Goal: Transaction & Acquisition: Download file/media

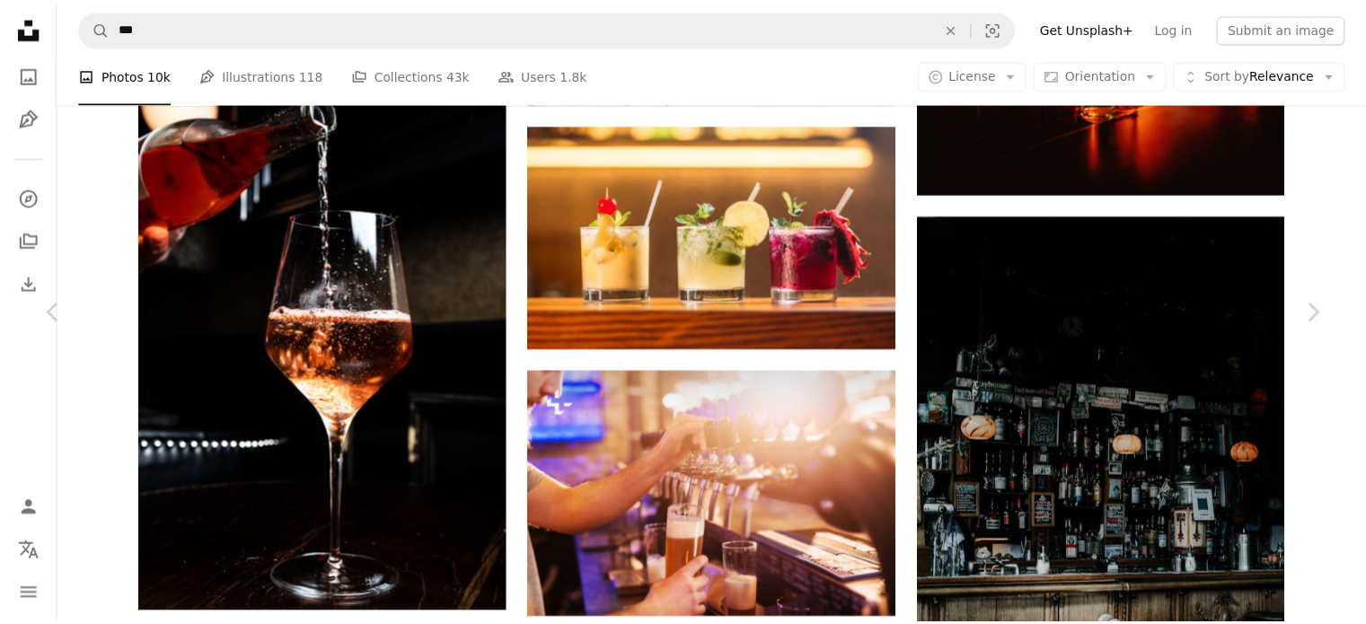
scroll to position [10330, 0]
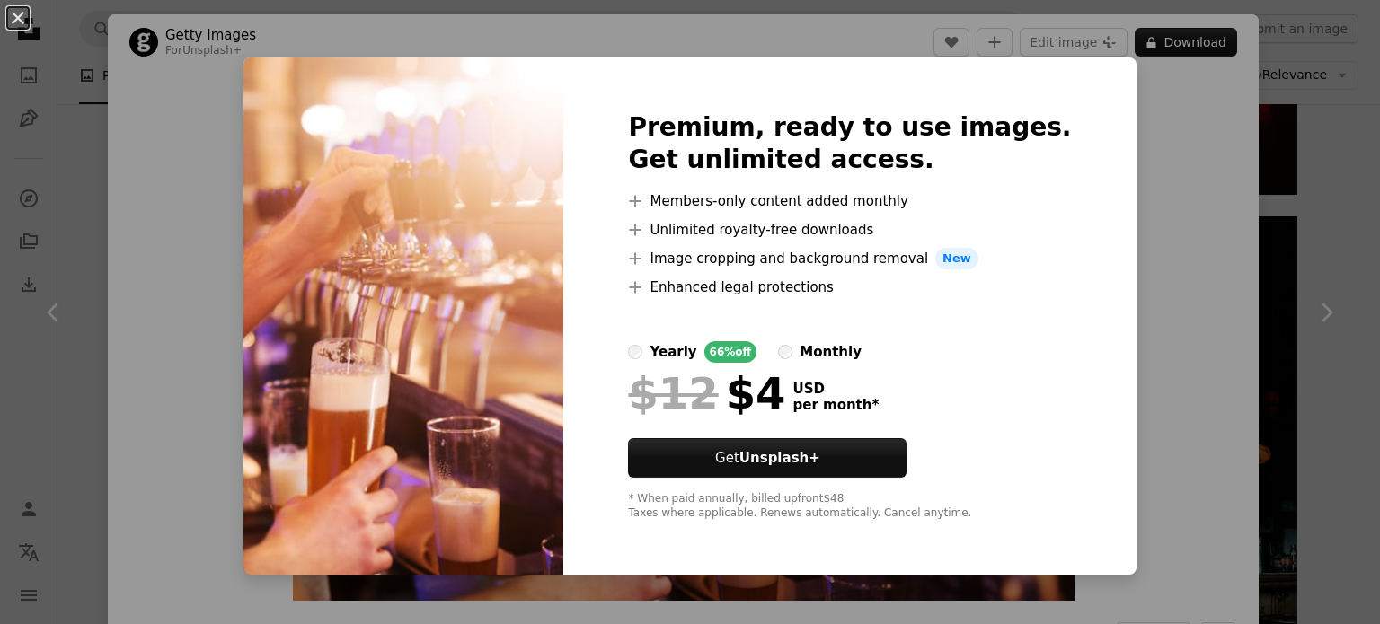
click at [1161, 85] on div "An X shape Premium, ready to use images. Get unlimited access. A plus sign Memb…" at bounding box center [690, 312] width 1380 height 624
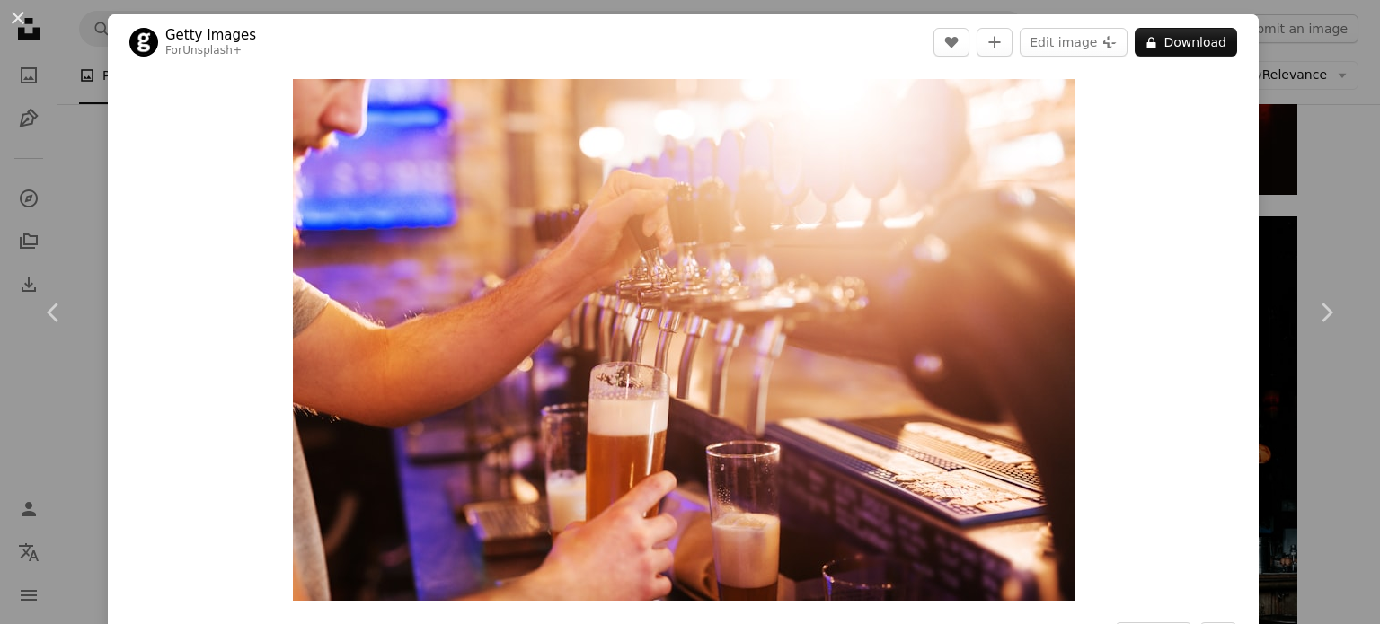
drag, startPoint x: 1301, startPoint y: 107, endPoint x: 1089, endPoint y: 298, distance: 285.6
click at [1300, 107] on div "An X shape Chevron left Chevron right Getty Images For Unsplash+ A heart A plus…" at bounding box center [690, 312] width 1380 height 624
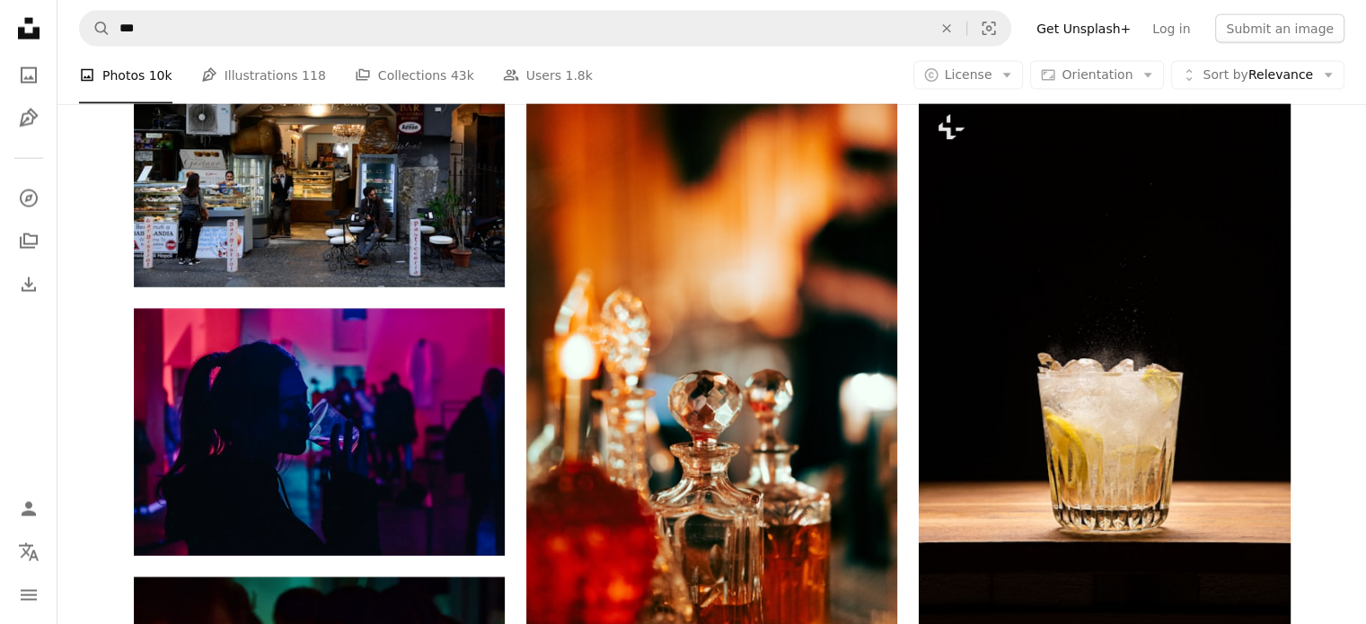
scroll to position [24613, 0]
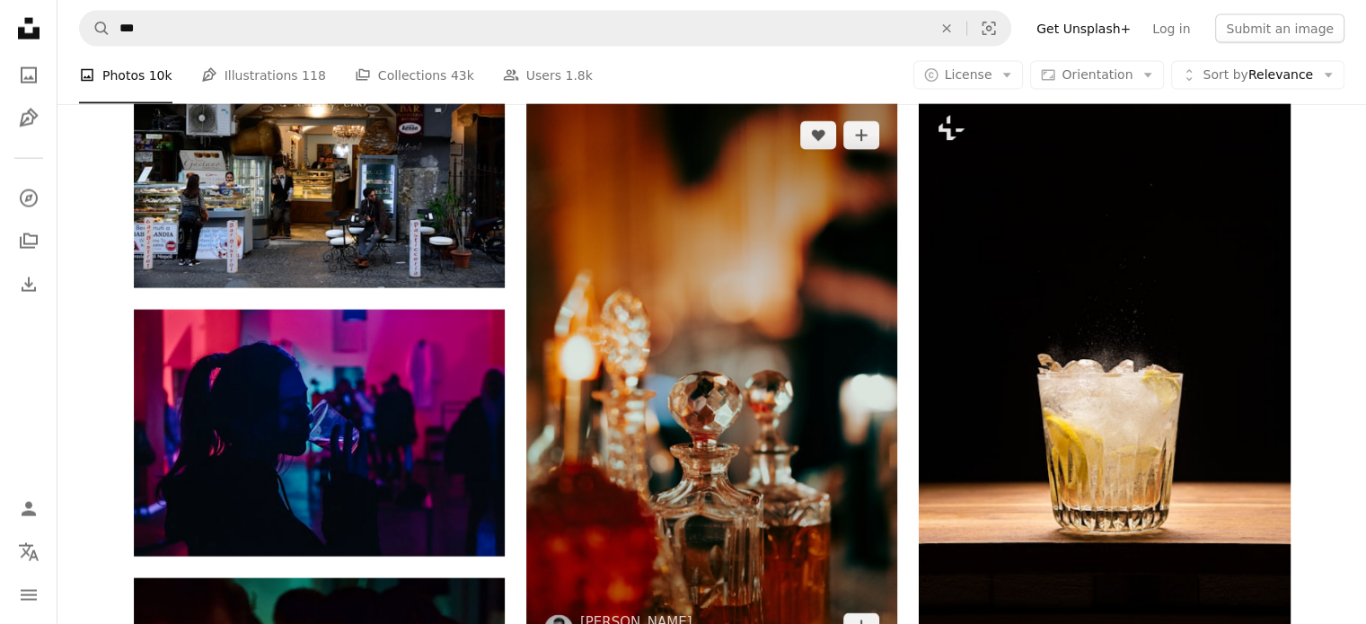
click at [783, 361] on img at bounding box center [711, 381] width 371 height 557
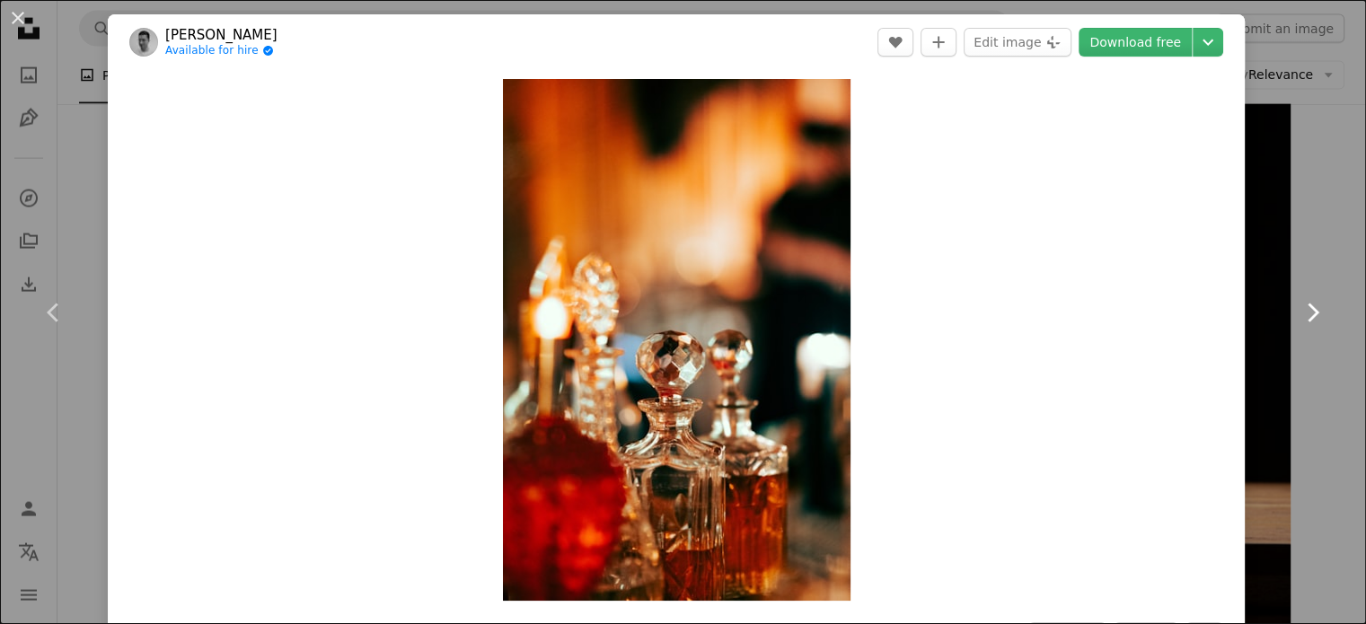
click at [1297, 251] on link "Chevron right" at bounding box center [1312, 312] width 108 height 172
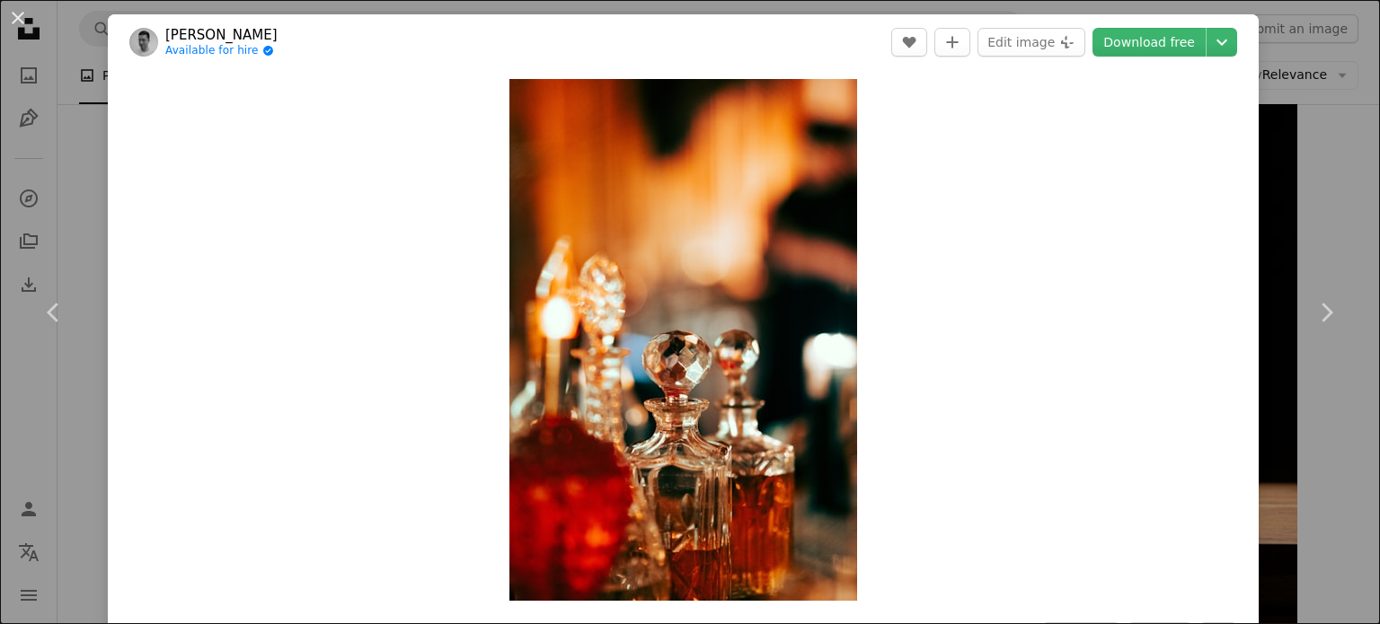
click at [1266, 89] on div "An X shape Chevron left Chevron right [PERSON_NAME] Available for hire A checkm…" at bounding box center [690, 312] width 1380 height 624
click at [109, 74] on li "A photo Photos 10k" at bounding box center [125, 75] width 93 height 57
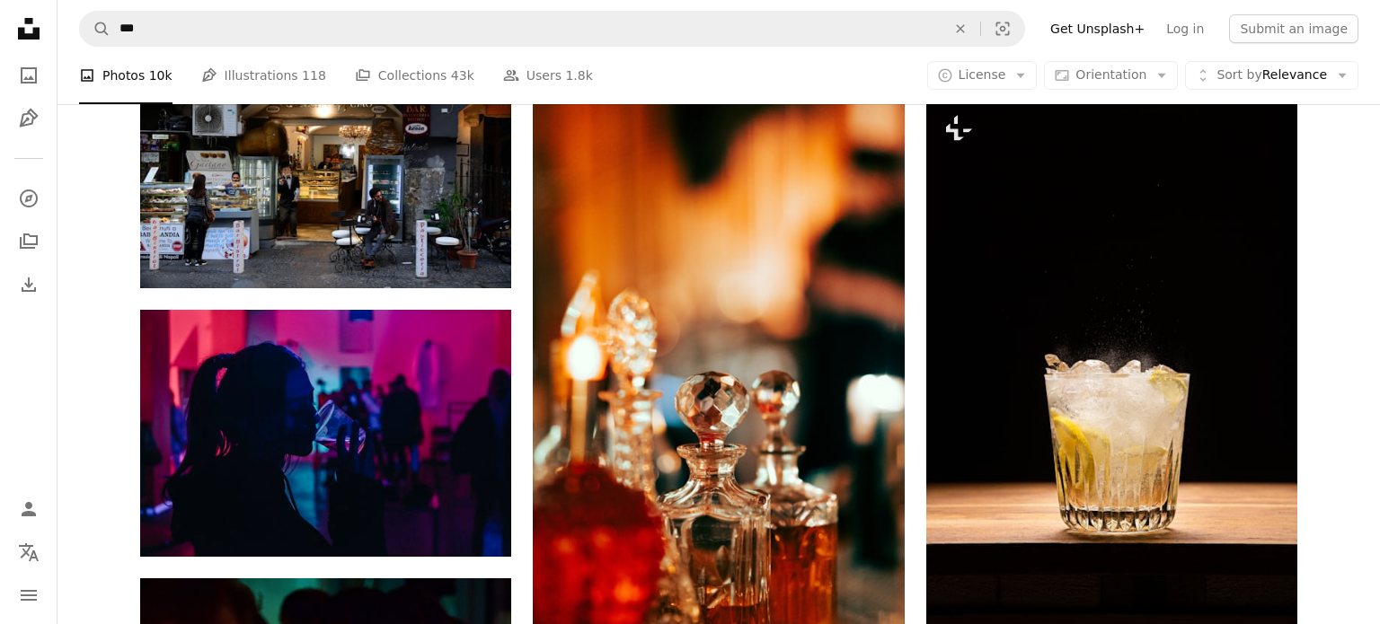
drag, startPoint x: 79, startPoint y: 93, endPoint x: 720, endPoint y: 214, distance: 651.9
click at [79, 93] on li "A photo Photos 10k" at bounding box center [125, 75] width 93 height 57
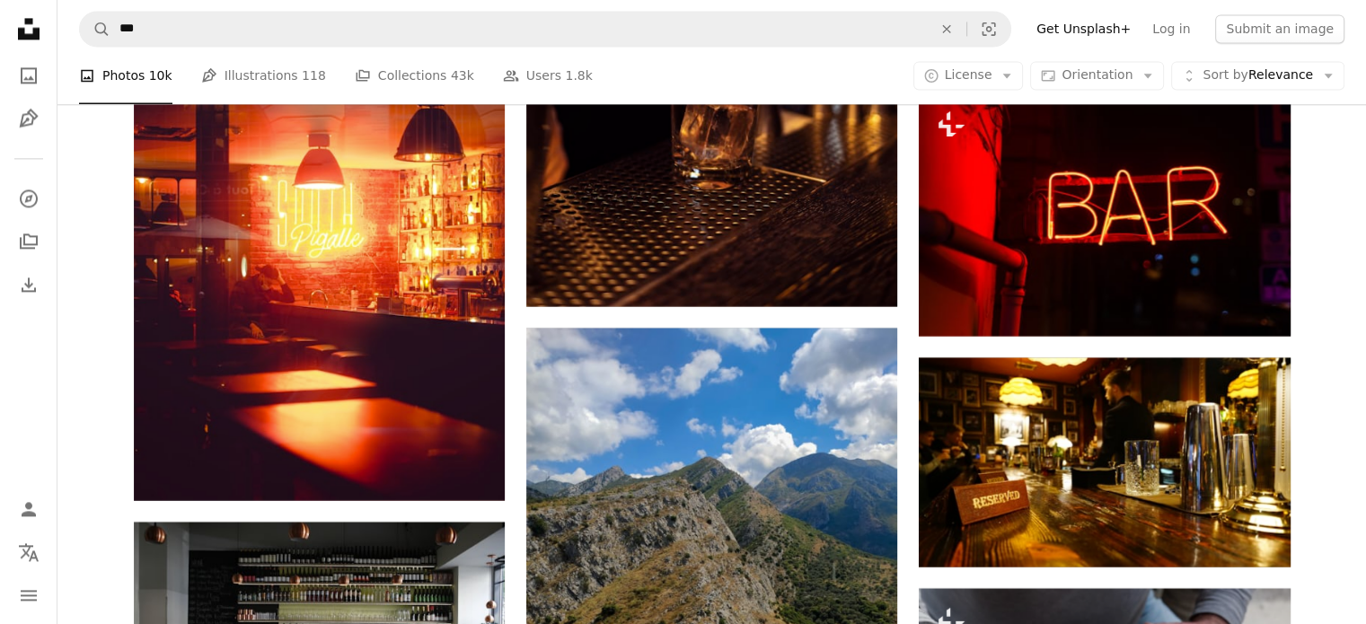
scroll to position [43118, 0]
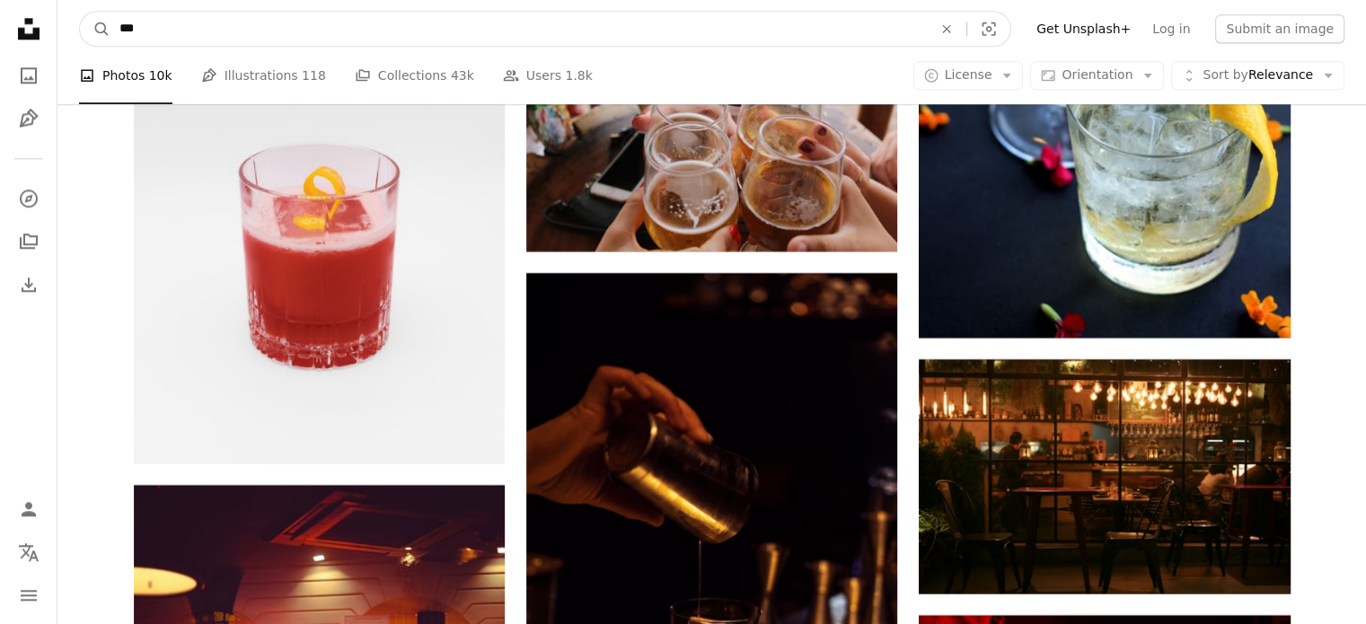
click at [698, 39] on input "***" at bounding box center [518, 29] width 817 height 34
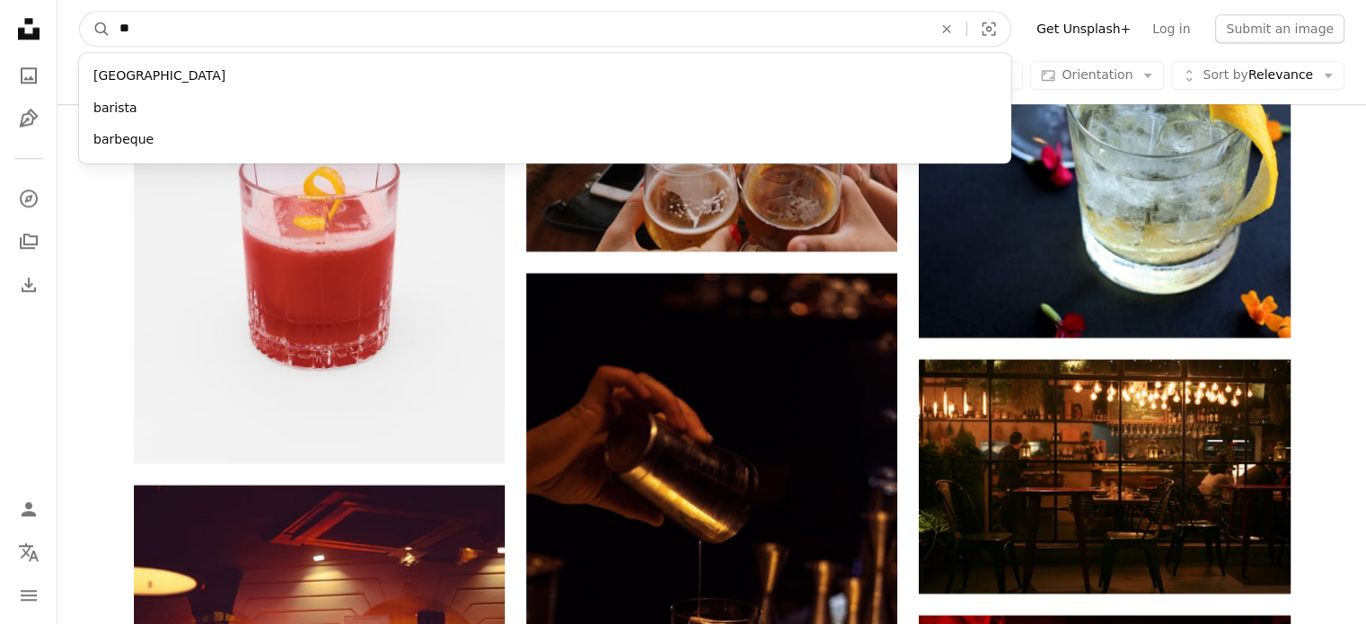
type input "*"
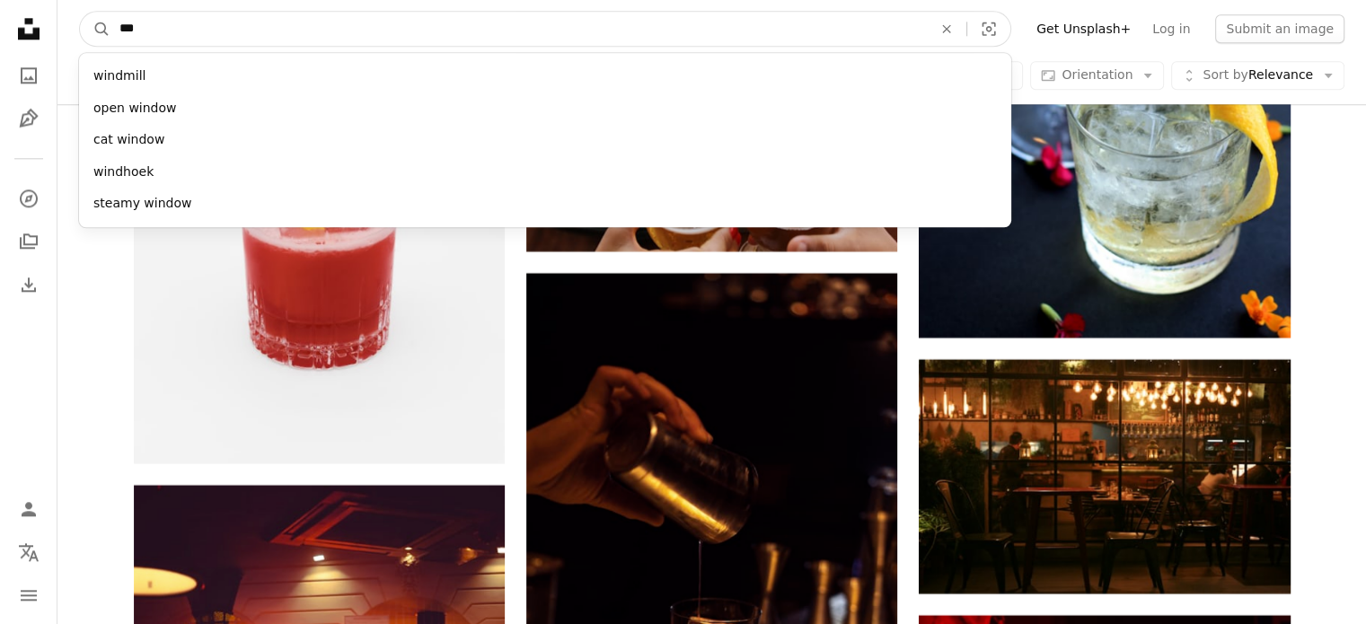
type input "****"
click button "A magnifying glass" at bounding box center [95, 29] width 31 height 34
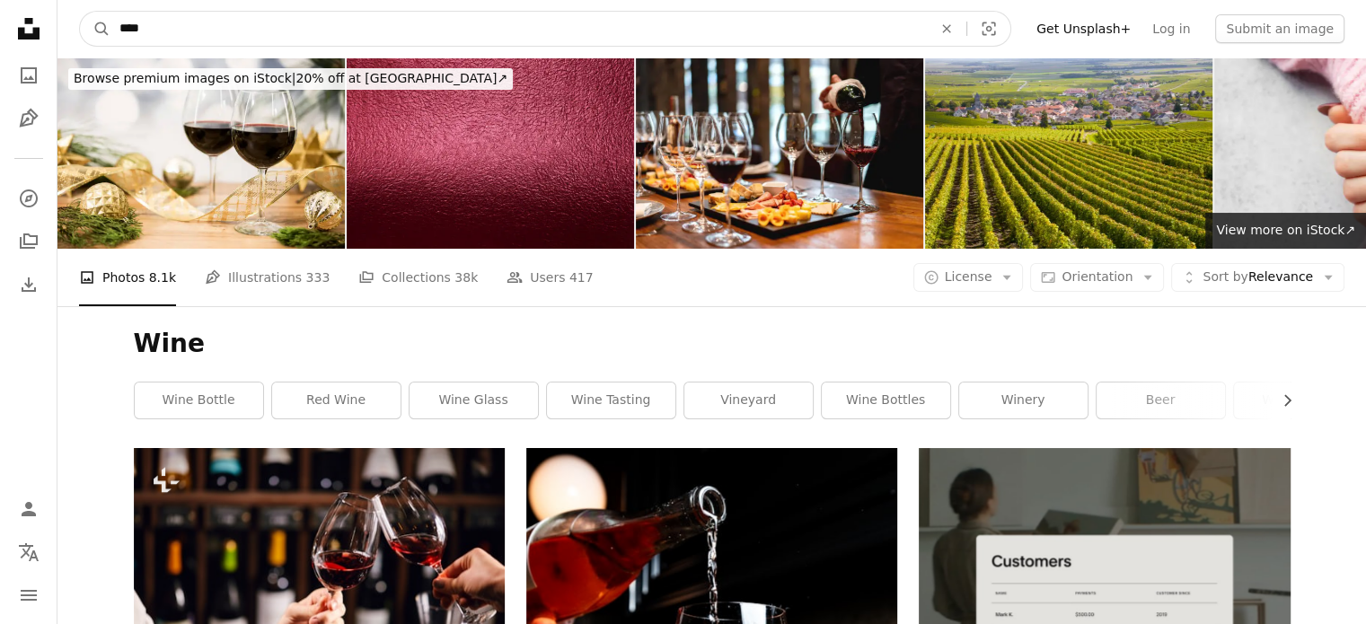
drag, startPoint x: 198, startPoint y: 36, endPoint x: 43, endPoint y: 22, distance: 155.2
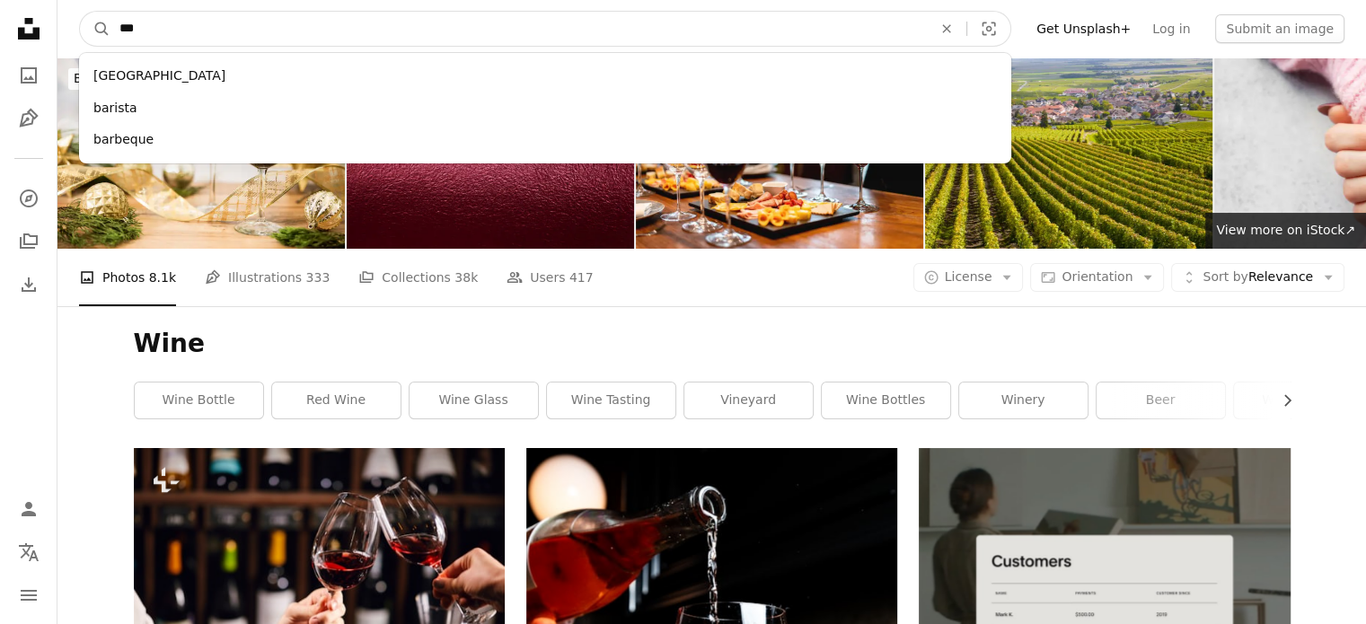
type input "***"
click at [80, 12] on button "A magnifying glass" at bounding box center [95, 29] width 31 height 34
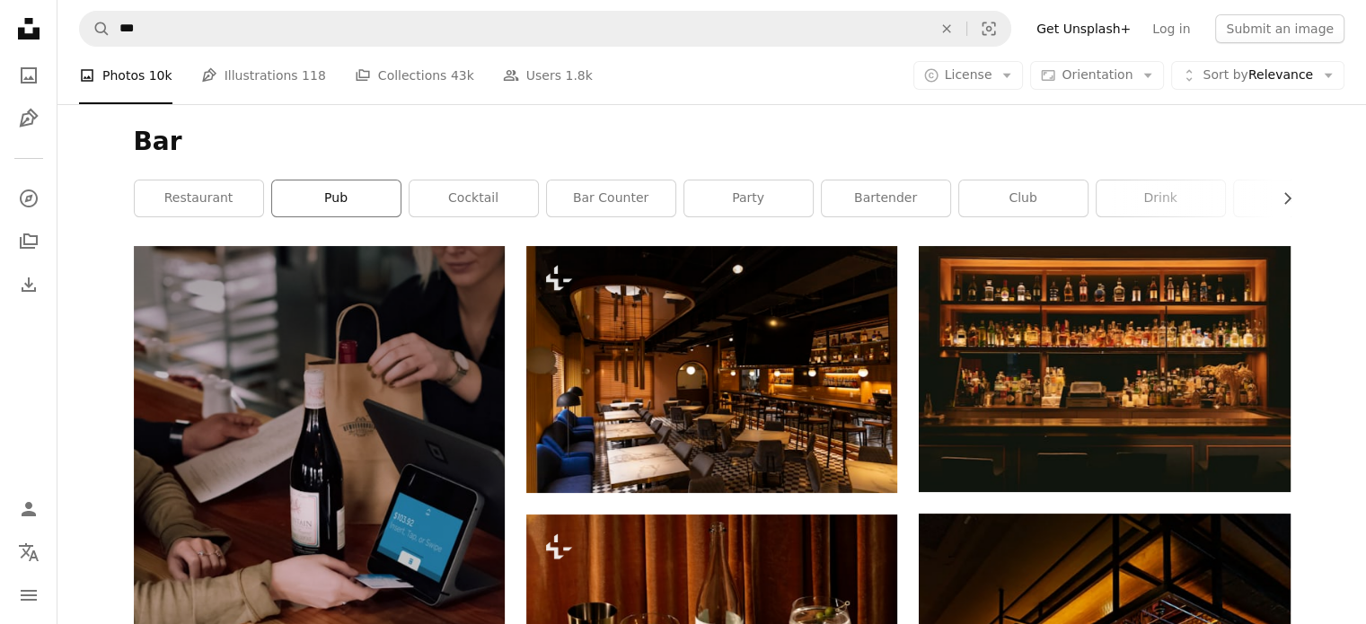
click at [336, 189] on link "pub" at bounding box center [336, 199] width 128 height 36
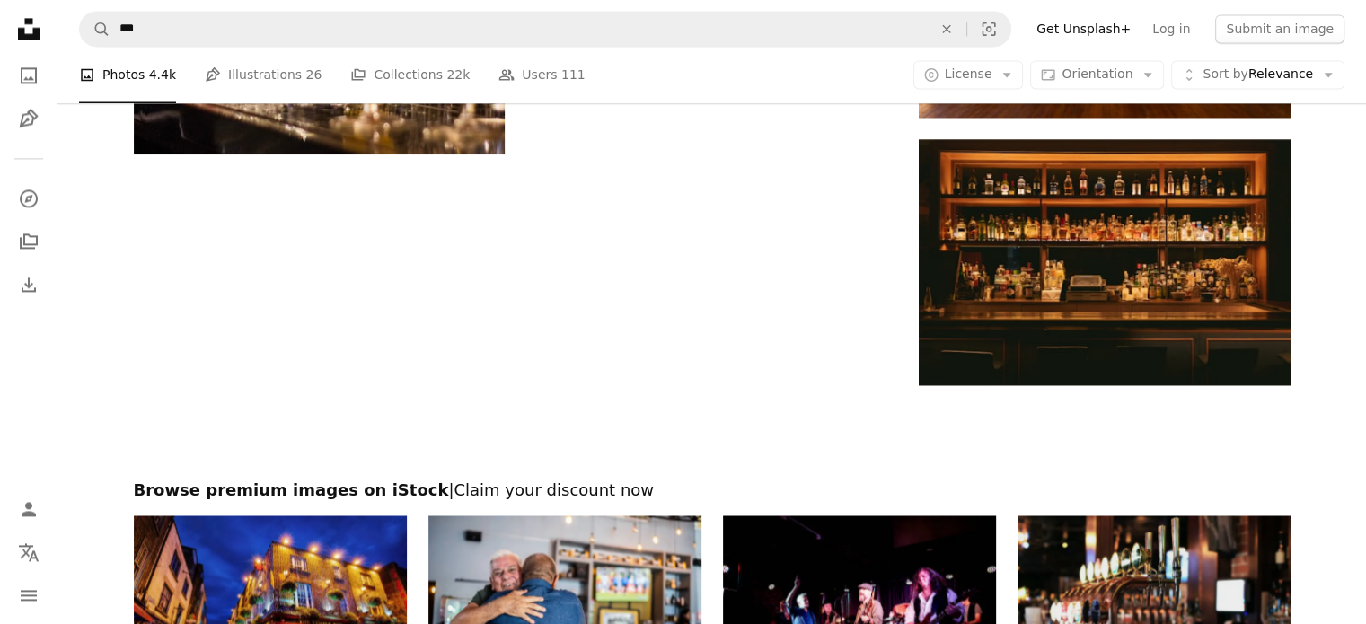
scroll to position [2671, 0]
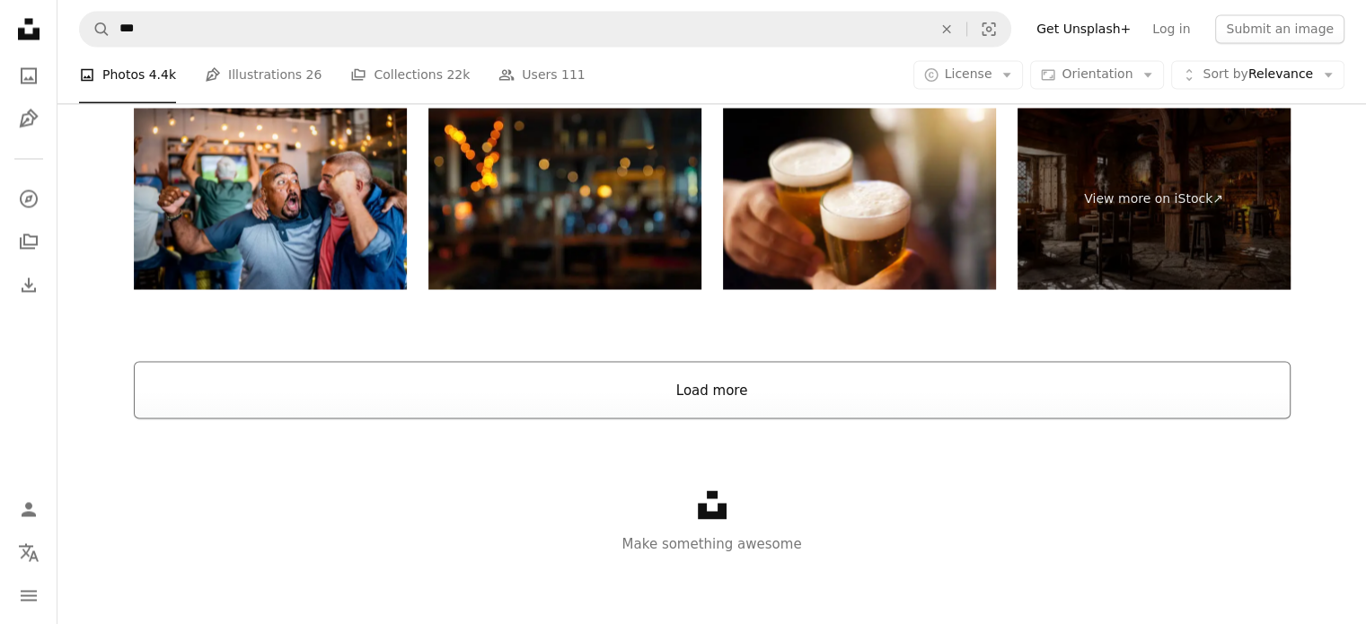
click at [890, 397] on button "Load more" at bounding box center [712, 389] width 1157 height 57
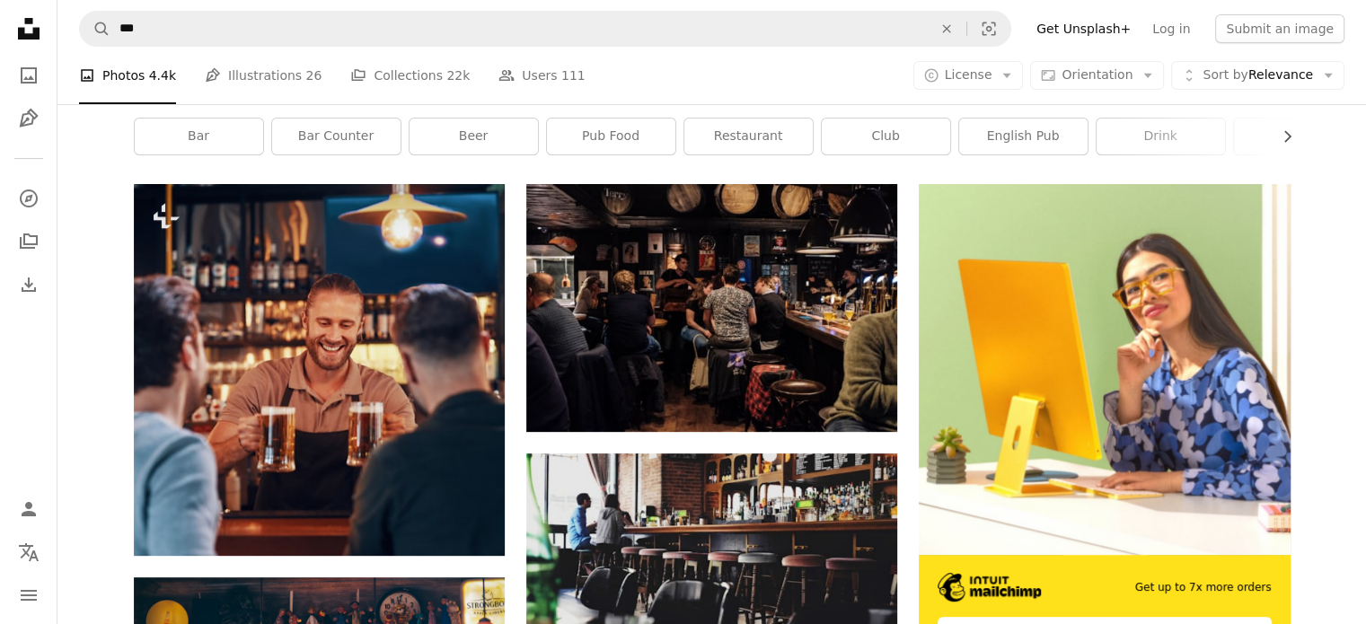
scroll to position [0, 0]
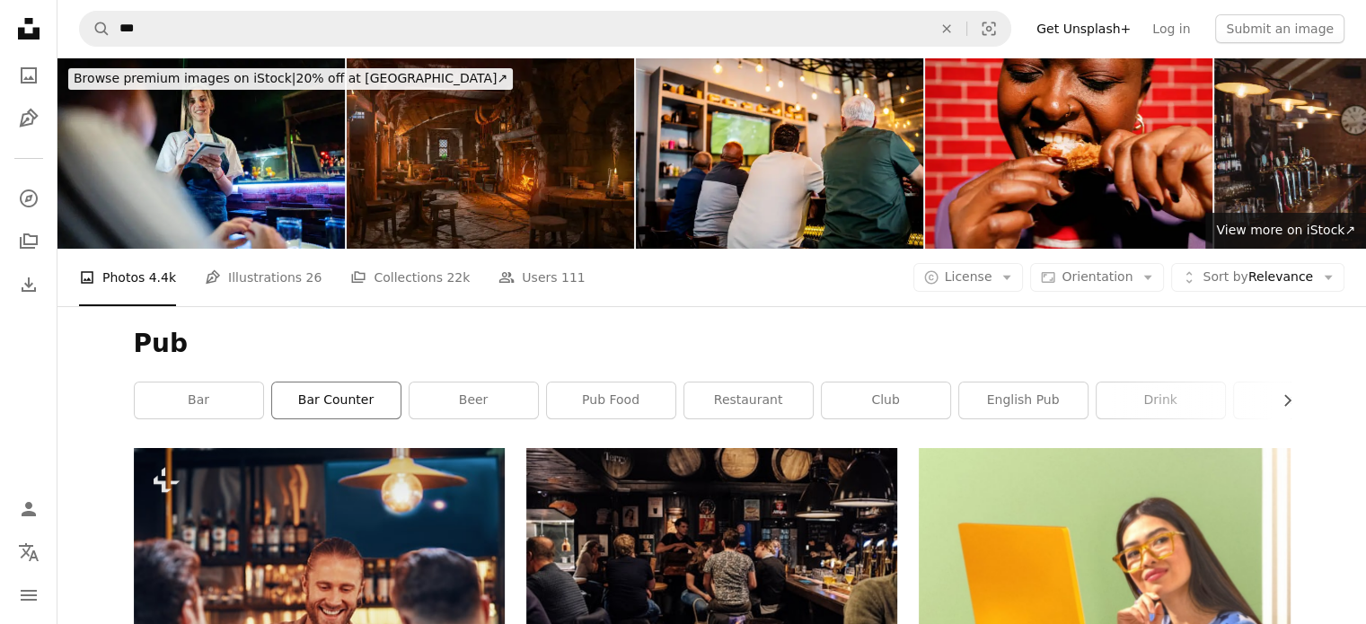
click at [352, 408] on link "bar counter" at bounding box center [336, 401] width 128 height 36
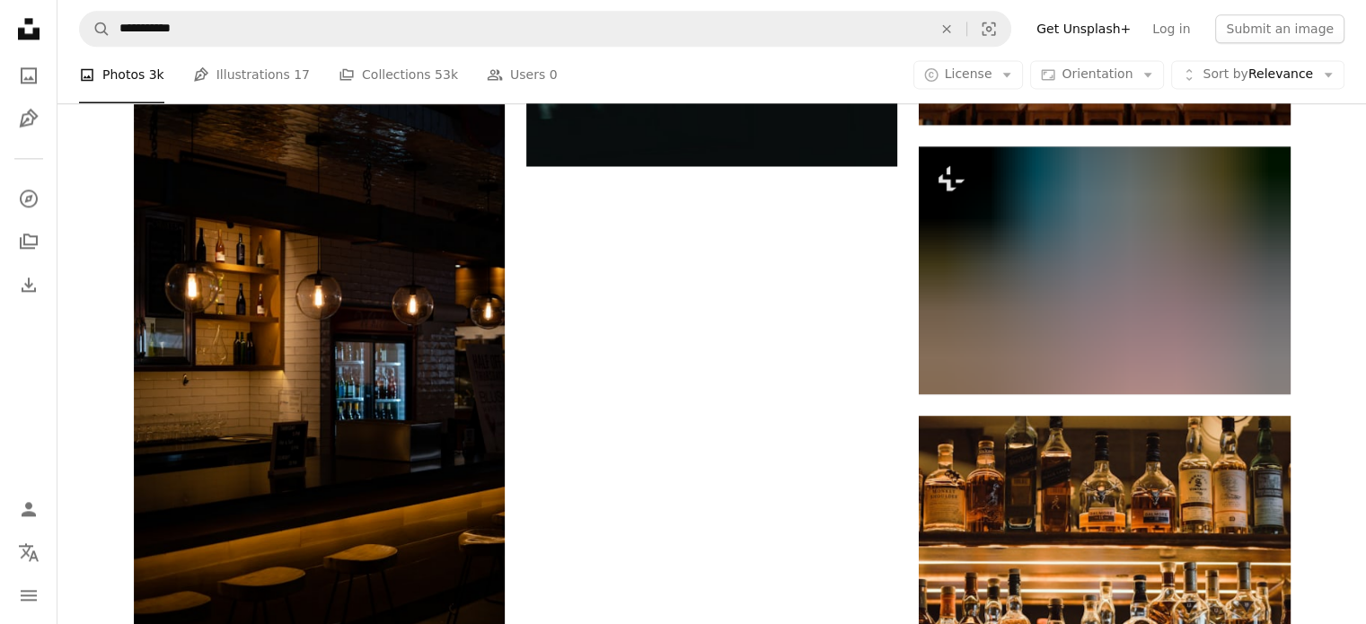
scroll to position [2515, 0]
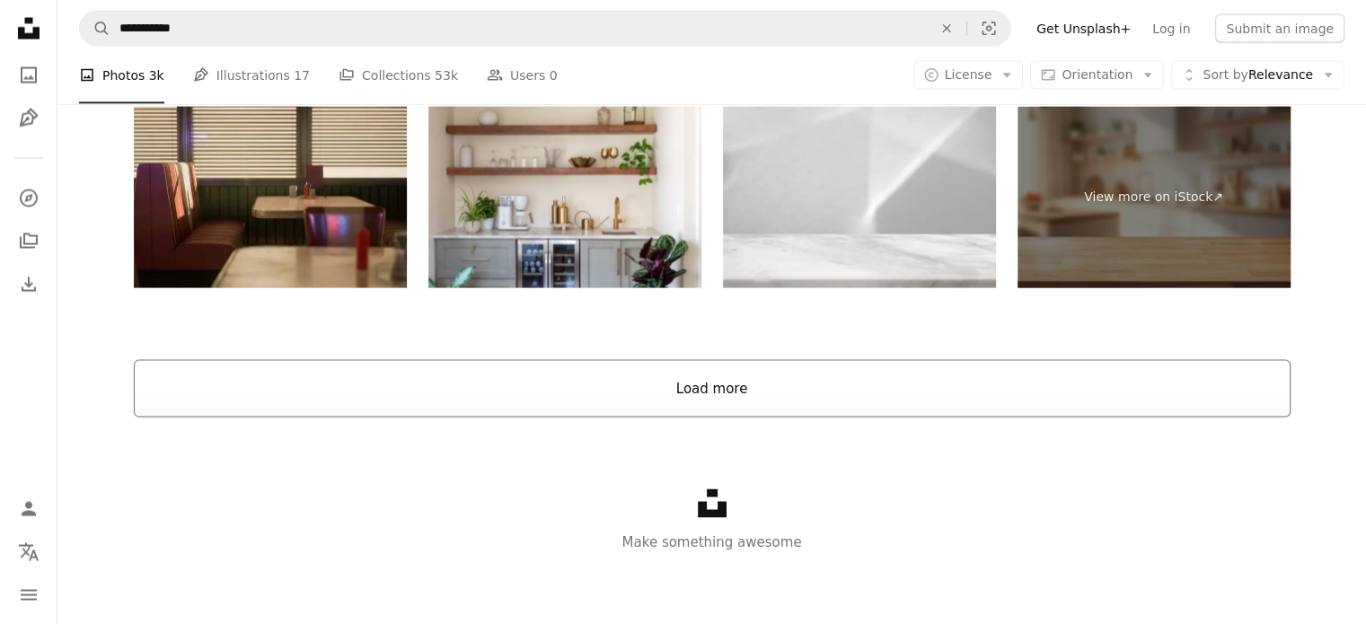
click at [868, 382] on button "Load more" at bounding box center [712, 388] width 1157 height 57
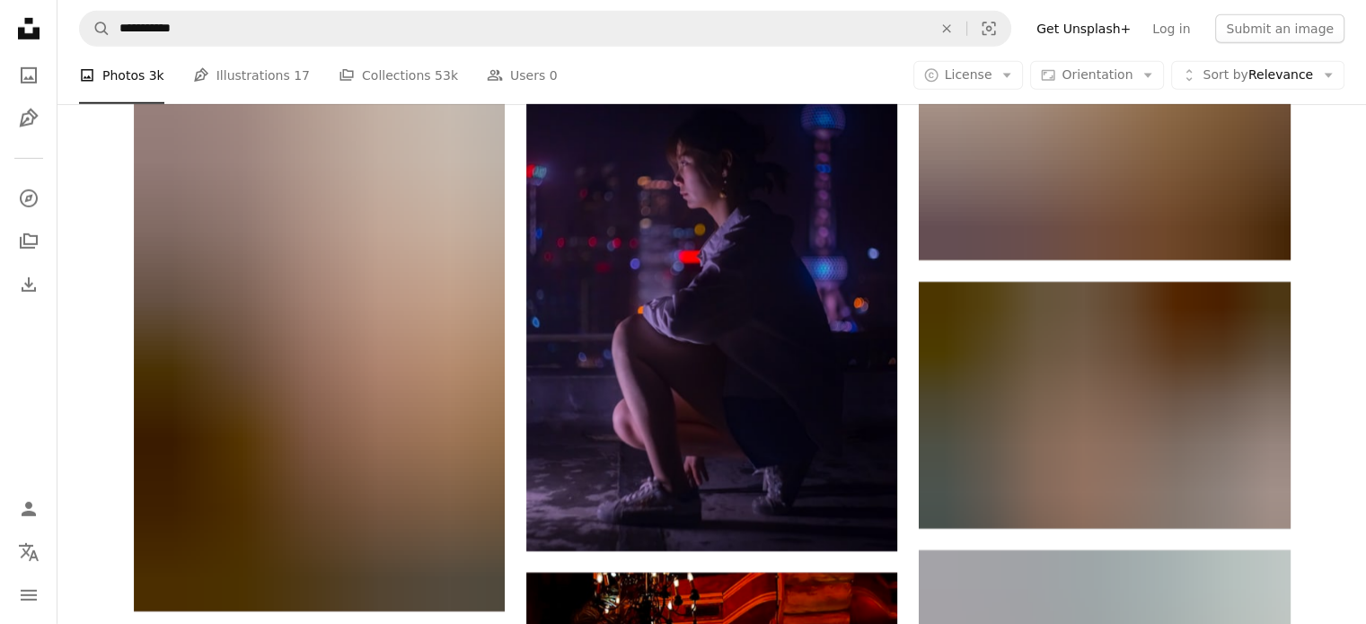
scroll to position [26122, 0]
